Goal: Find specific page/section: Find specific page/section

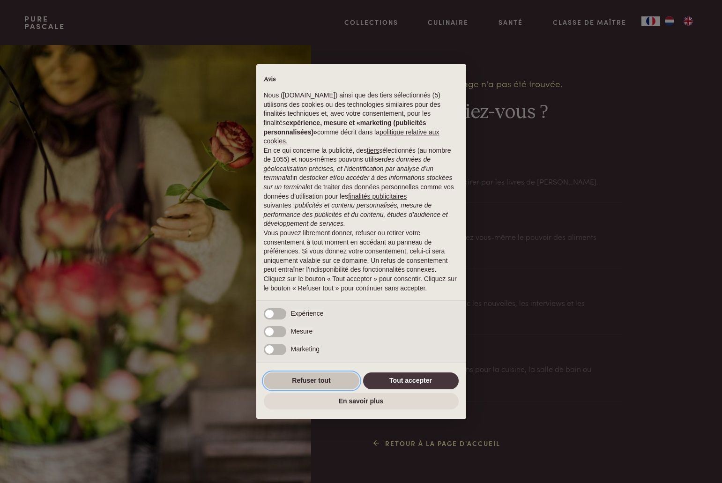
click at [320, 376] on button "Refuser tout" at bounding box center [312, 380] width 96 height 17
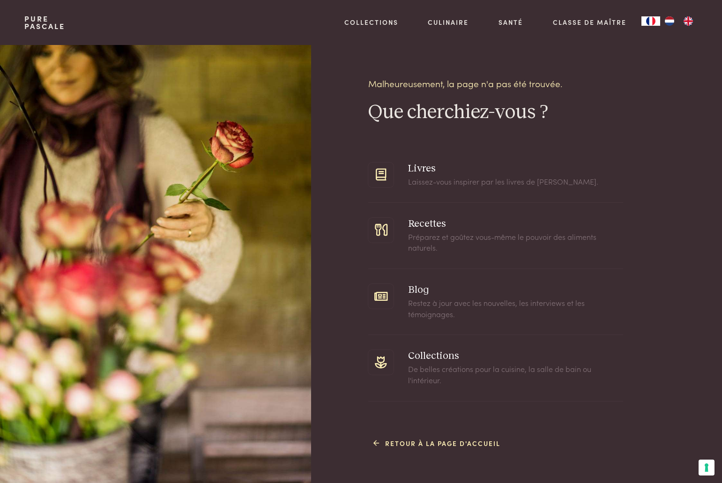
click at [54, 21] on link "Pure Pascale" at bounding box center [44, 22] width 41 height 15
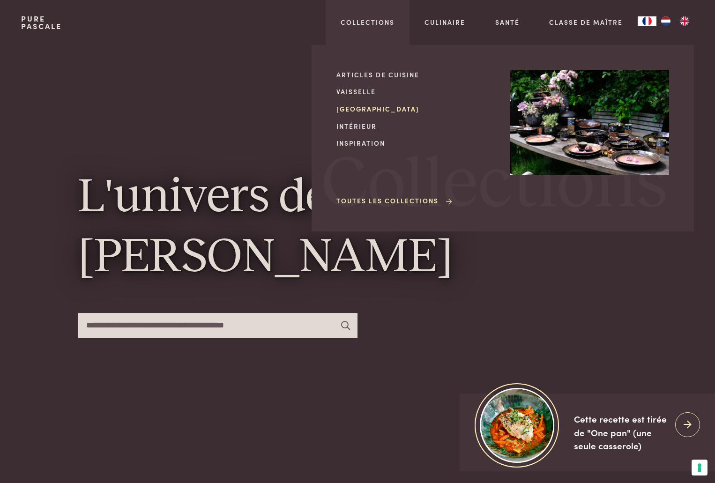
click at [353, 110] on link "[GEOGRAPHIC_DATA]" at bounding box center [415, 109] width 159 height 10
